Goal: Navigation & Orientation: Find specific page/section

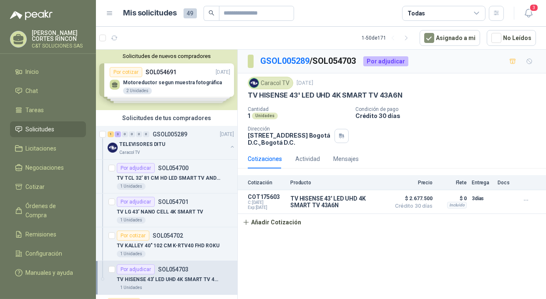
click at [31, 126] on span "Solicitudes" at bounding box center [40, 129] width 29 height 9
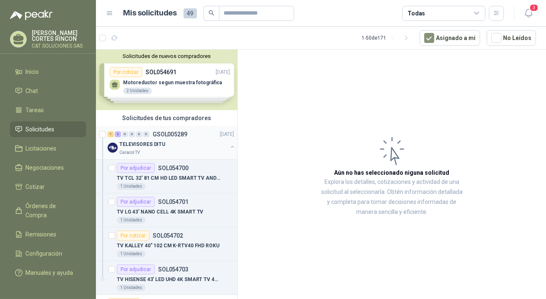
click at [135, 133] on span "0" at bounding box center [132, 134] width 6 height 6
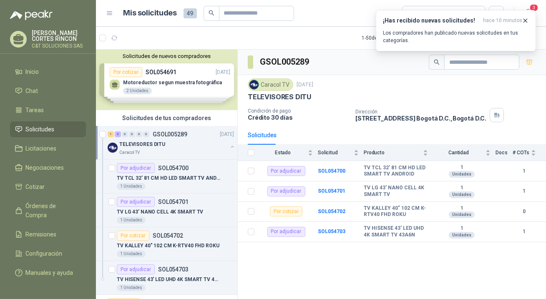
click at [35, 128] on span "Solicitudes" at bounding box center [40, 129] width 29 height 9
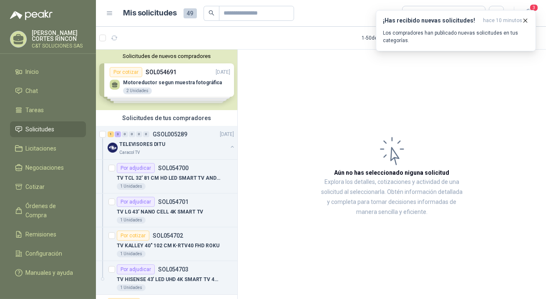
click at [29, 125] on span "Solicitudes" at bounding box center [40, 129] width 29 height 9
click at [35, 205] on span "Órdenes de Compra" at bounding box center [52, 210] width 52 height 18
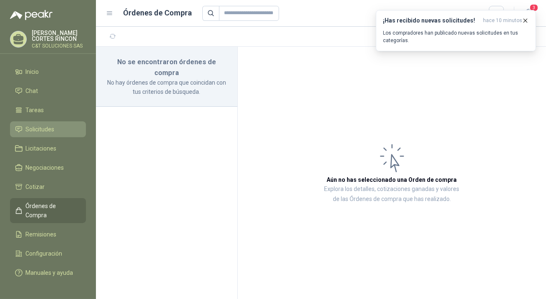
click at [45, 131] on span "Solicitudes" at bounding box center [40, 129] width 29 height 9
